Goal: Task Accomplishment & Management: Manage account settings

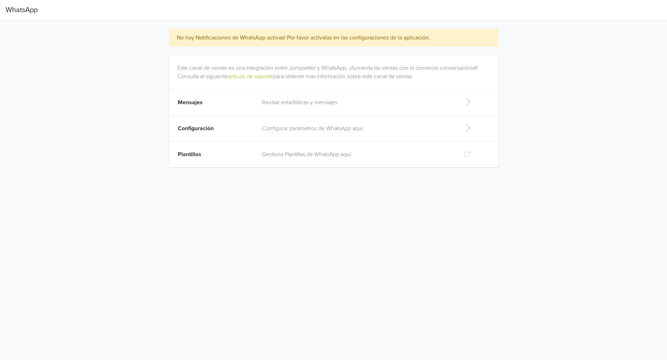
click at [468, 153] on icon at bounding box center [467, 154] width 6 height 6
click at [436, 159] on td "Gestiona Plantillas de WhatsApp aquí" at bounding box center [357, 155] width 199 height 26
click at [459, 150] on td at bounding box center [477, 155] width 42 height 26
click at [320, 156] on p "Gestiona Plantillas de WhatsApp aquí" at bounding box center [357, 154] width 190 height 9
click at [327, 153] on p "Gestiona Plantillas de WhatsApp aquí" at bounding box center [357, 154] width 190 height 9
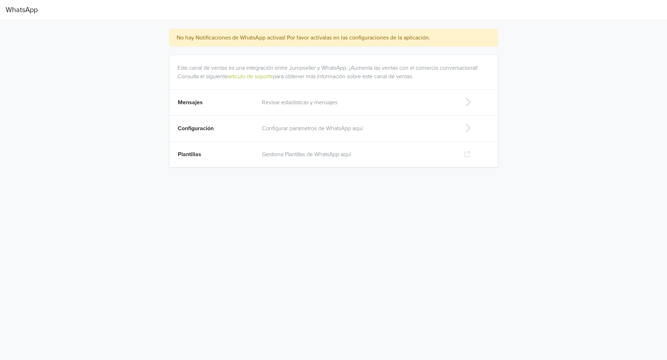
drag, startPoint x: 364, startPoint y: 238, endPoint x: 251, endPoint y: 156, distance: 140.3
click at [361, 176] on html "WhatsApp No hay Notificaciones de WhatsApp activas! Por favor actívalas en las …" at bounding box center [333, 88] width 667 height 176
click at [428, 126] on p "Configurar parámetros de WhatsApp aquí" at bounding box center [357, 128] width 190 height 9
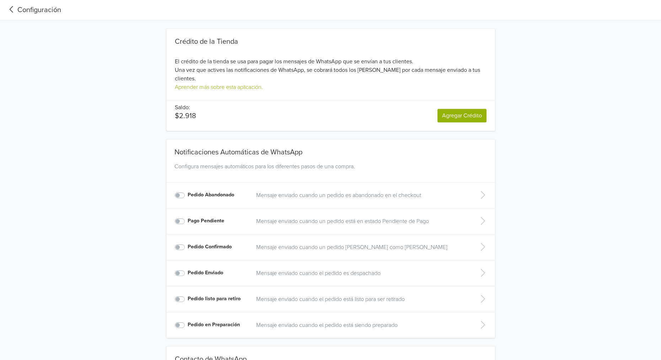
click at [188, 191] on label "Pedido Abandonado" at bounding box center [211, 195] width 47 height 8
click at [0, 0] on input "Pedido Abandonado" at bounding box center [0, 0] width 0 height 0
click at [399, 191] on p "Mensaje enviado cuando un pedido es abandonado en el checkout" at bounding box center [361, 195] width 210 height 9
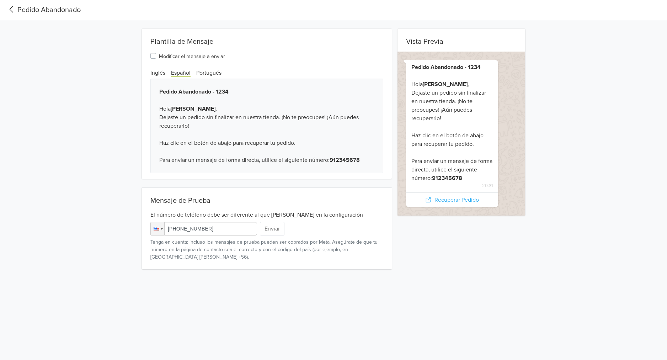
click at [11, 10] on icon at bounding box center [12, 9] width 4 height 6
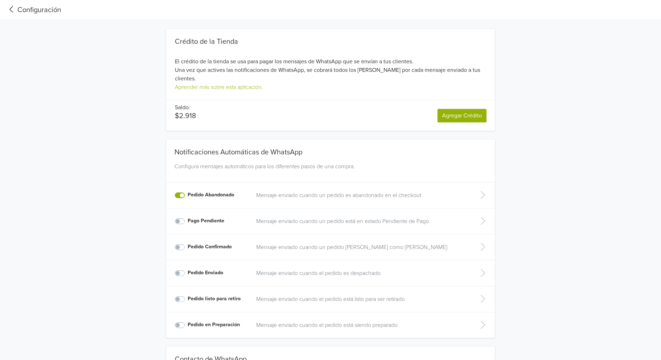
click at [372, 191] on p "Mensaje enviado cuando un pedido es abandonado en el checkout" at bounding box center [361, 195] width 210 height 9
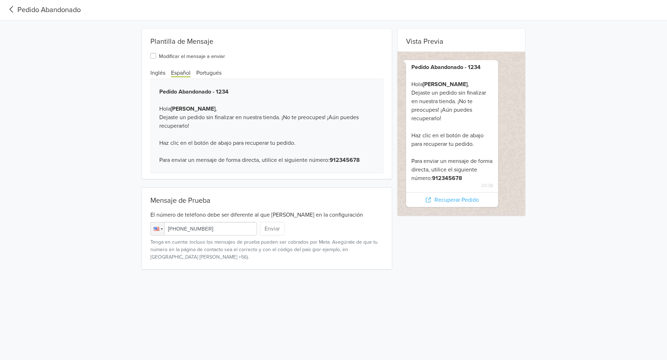
click at [219, 224] on input "[PHONE_NUMBER]" at bounding box center [203, 229] width 107 height 14
drag, startPoint x: 225, startPoint y: 231, endPoint x: 147, endPoint y: 230, distance: 77.9
click at [147, 230] on div "Mensaje de Prueba El número de teléfono debe ser diferente al que [PERSON_NAME]…" at bounding box center [267, 228] width 250 height 82
click at [158, 228] on div at bounding box center [157, 229] width 6 height 4
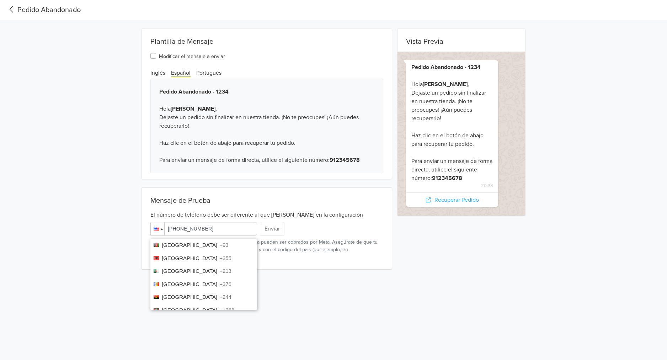
scroll to position [2557, 0]
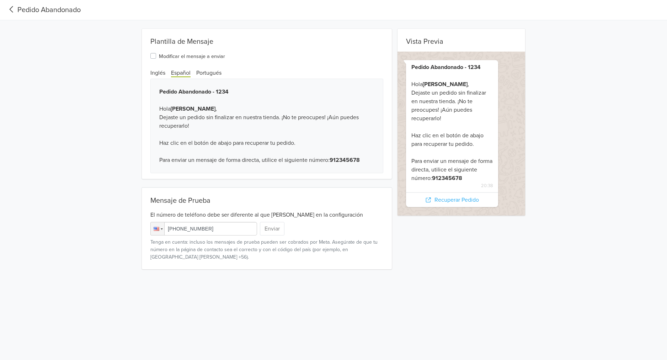
drag, startPoint x: 226, startPoint y: 228, endPoint x: 221, endPoint y: 231, distance: 5.6
click at [225, 228] on input "[PHONE_NUMBER]" at bounding box center [203, 229] width 107 height 14
drag, startPoint x: 212, startPoint y: 231, endPoint x: 164, endPoint y: 229, distance: 47.3
click at [164, 229] on div "Phone [PHONE_NUMBER]" at bounding box center [203, 229] width 107 height 14
type input "[PHONE_NUMBER]"
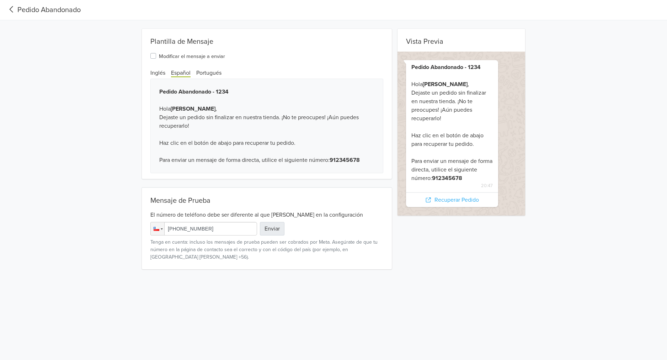
click at [277, 231] on button "Enviar" at bounding box center [272, 229] width 25 height 14
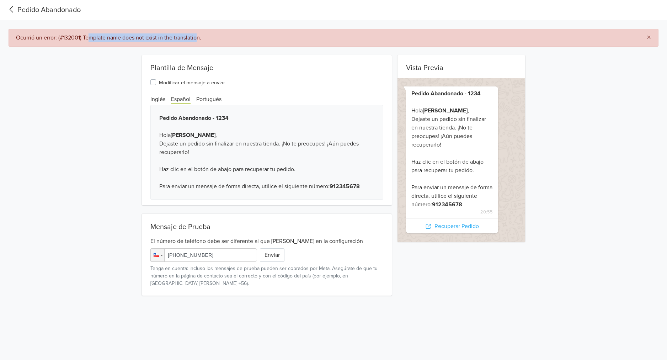
drag, startPoint x: 88, startPoint y: 37, endPoint x: 198, endPoint y: 33, distance: 110.3
click at [198, 33] on div "Ocurrió un error: (#132001) Template name does not exist in the translation." at bounding box center [325, 37] width 619 height 9
click at [36, 138] on div "Vista Previa [PERSON_NAME] - 1234 Hola [PERSON_NAME] , Dejaste un pedido sin fi…" at bounding box center [333, 175] width 667 height 240
click at [85, 122] on div "Vista Previa [PERSON_NAME] - 1234 Hola [PERSON_NAME] , Dejaste un pedido sin fi…" at bounding box center [333, 175] width 667 height 240
click at [159, 81] on label "Modificar el mensaje a enviar" at bounding box center [192, 82] width 66 height 9
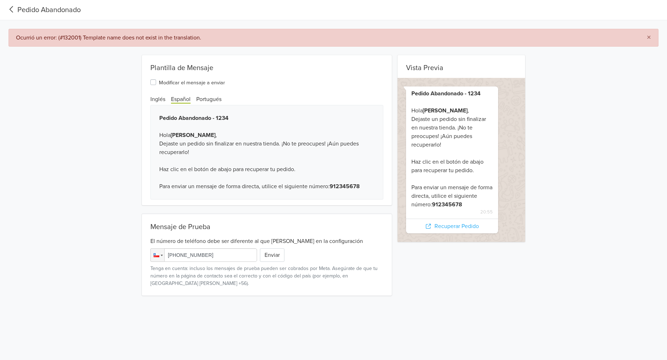
click at [0, 0] on input "Modificar el mensaje a enviar" at bounding box center [0, 0] width 0 height 0
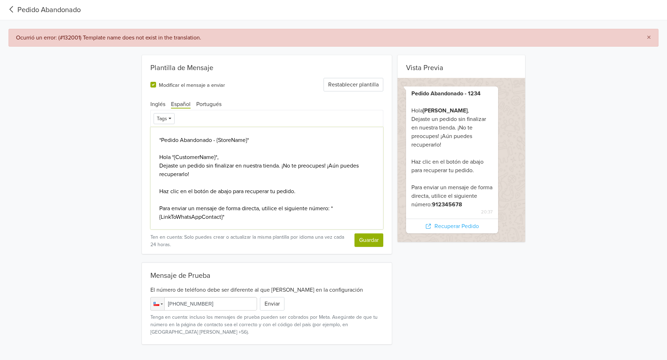
click at [262, 142] on textarea "*Pedido Abandonado - {StoreName}* Hola *{CustomerName}*, Dejaste un pedido sin …" at bounding box center [266, 178] width 233 height 102
click at [237, 218] on textarea "*Pedido Abandonado - {StoreName}* Hola *{CustomerName}*, Dejaste un pedido sin …" at bounding box center [266, 178] width 233 height 102
